Goal: Task Accomplishment & Management: Manage account settings

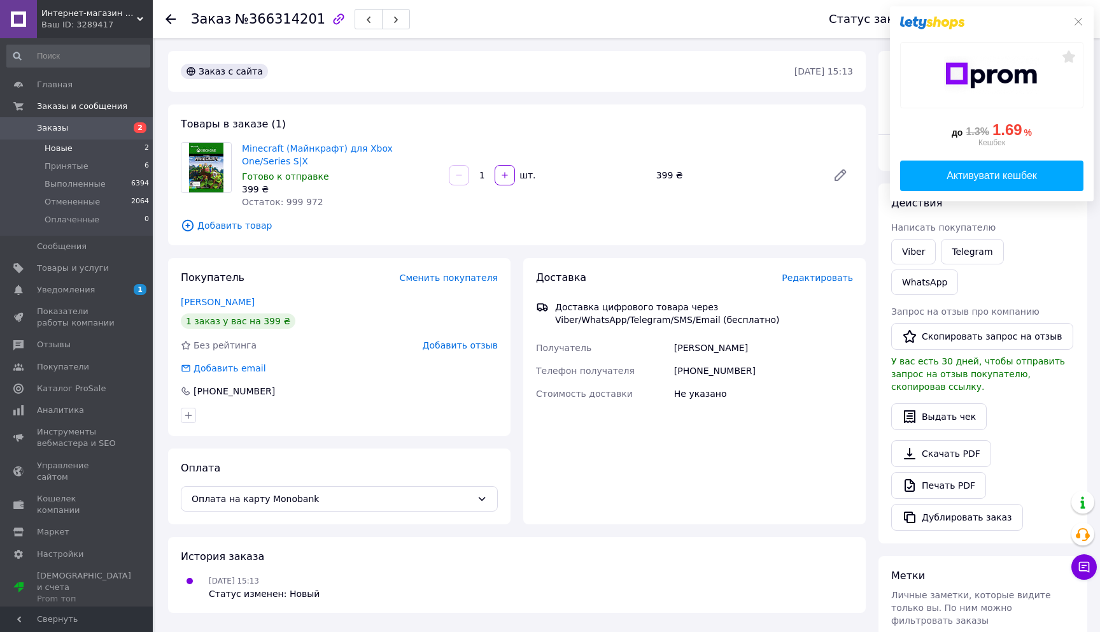
click at [92, 145] on li "Новые 2" at bounding box center [78, 148] width 157 height 18
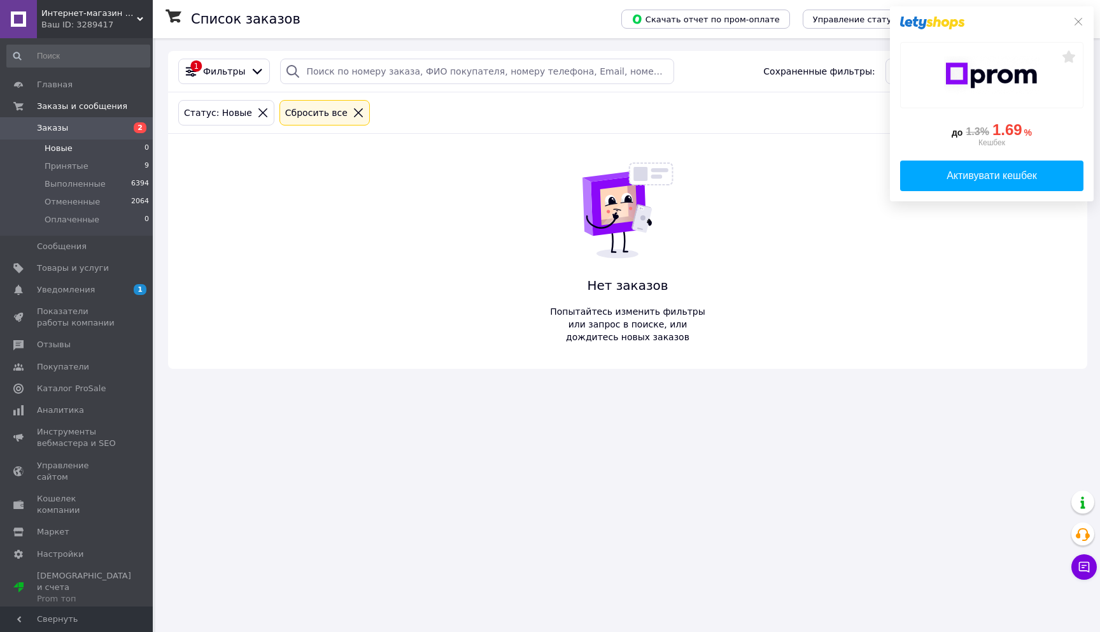
click at [73, 132] on span "Заказы" at bounding box center [77, 127] width 81 height 11
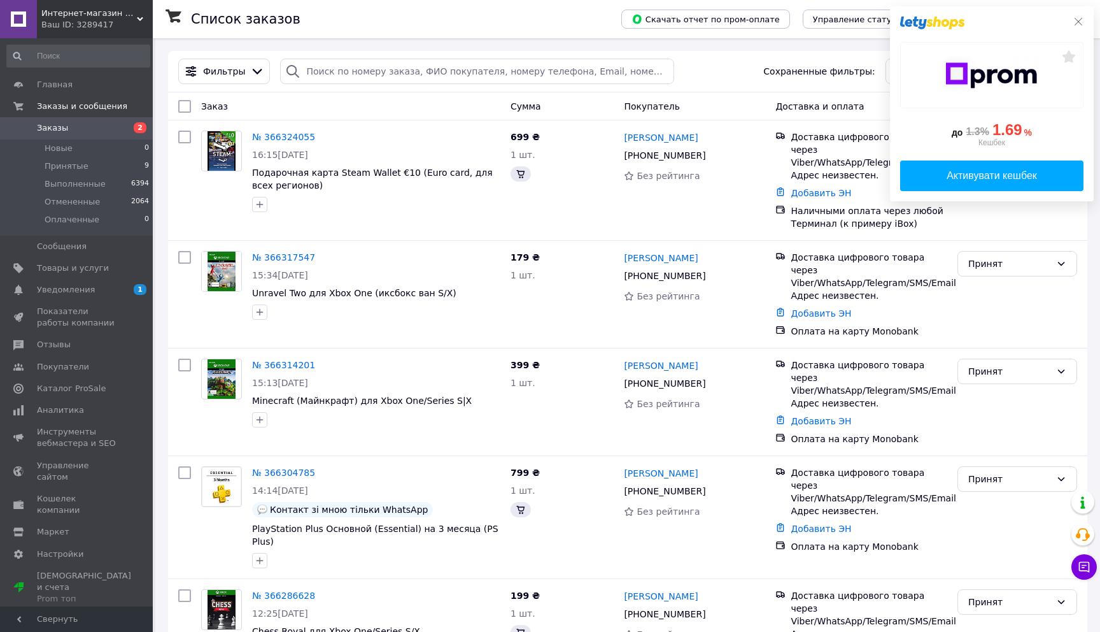
click at [1082, 21] on icon at bounding box center [1078, 22] width 10 height 10
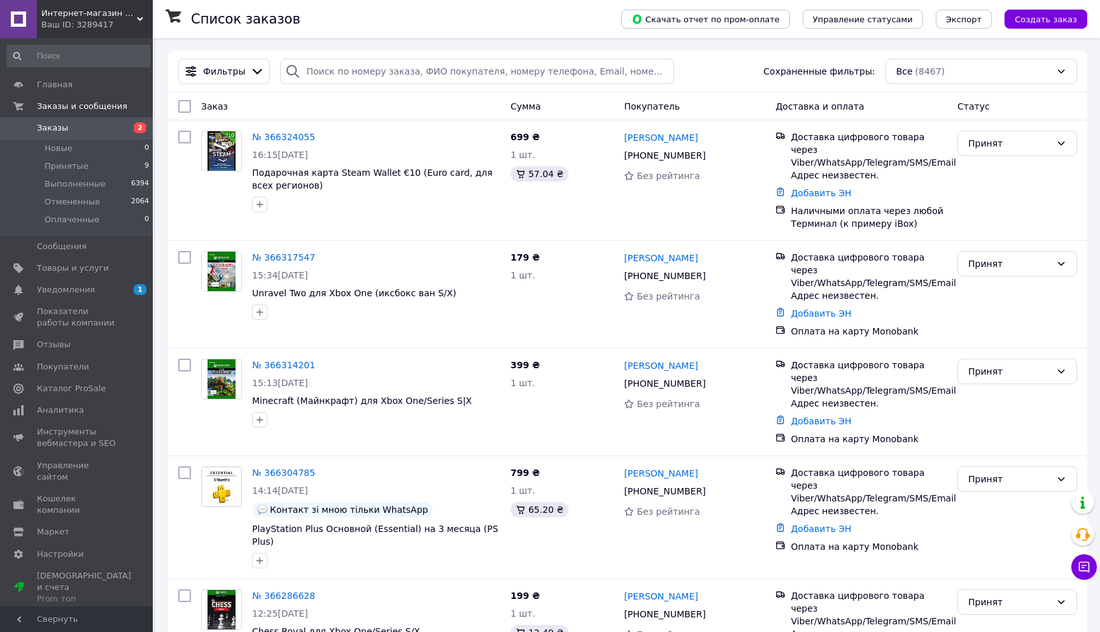
click at [69, 128] on span "Заказы" at bounding box center [77, 127] width 81 height 11
click at [96, 292] on span "Уведомления" at bounding box center [77, 289] width 81 height 11
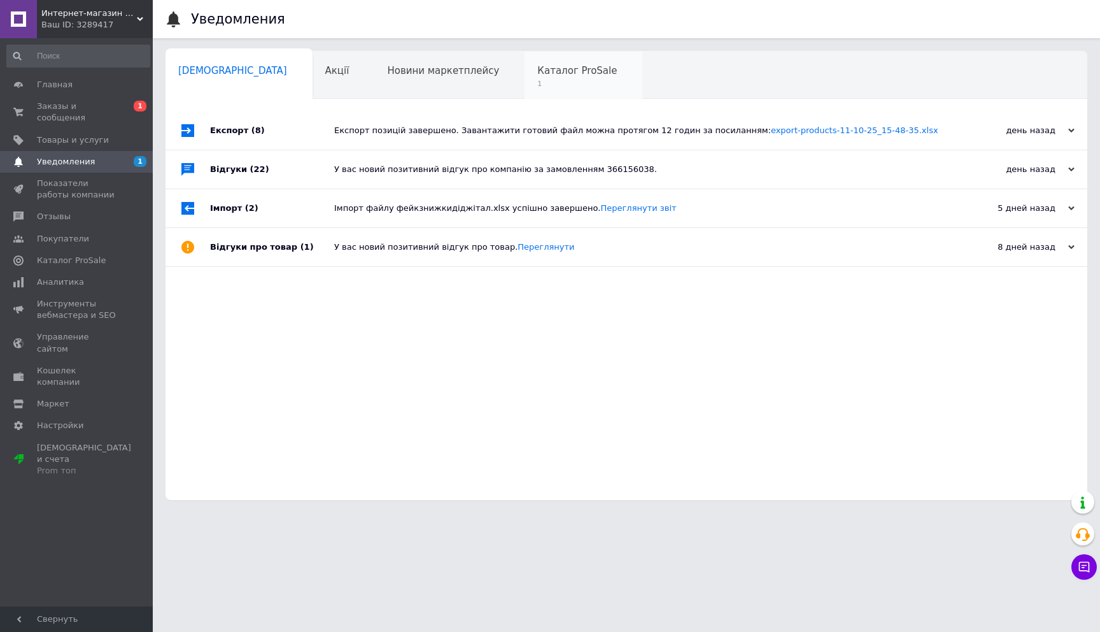
click at [525, 94] on div "Каталог ProSale 1" at bounding box center [584, 76] width 118 height 48
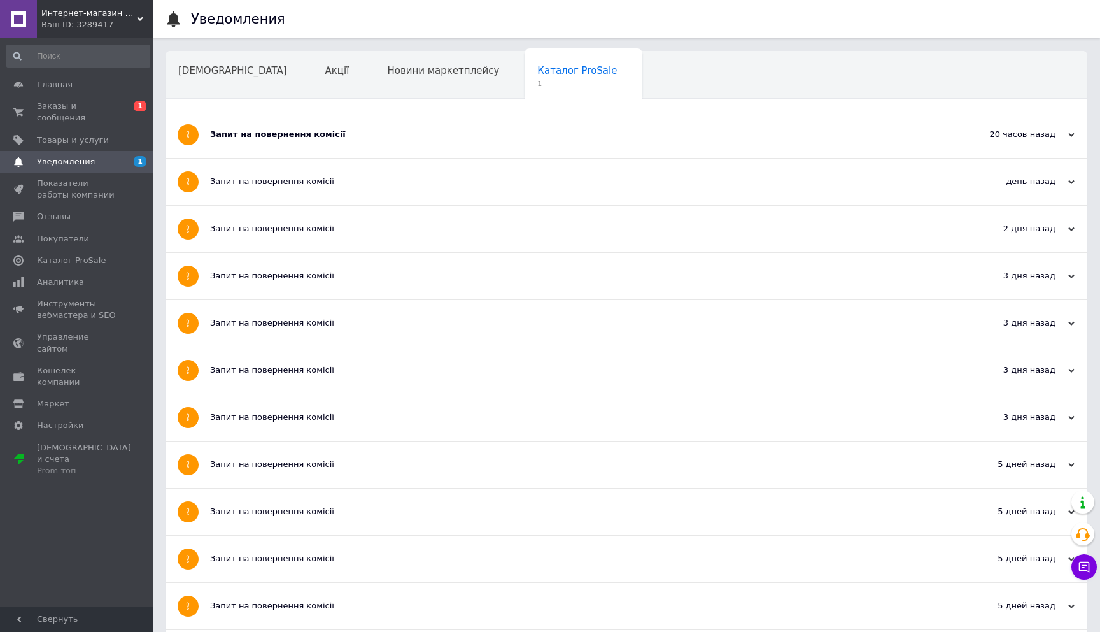
click at [481, 138] on div "Запит на повернення комісії" at bounding box center [578, 134] width 737 height 11
